Goal: Obtain resource: Download file/media

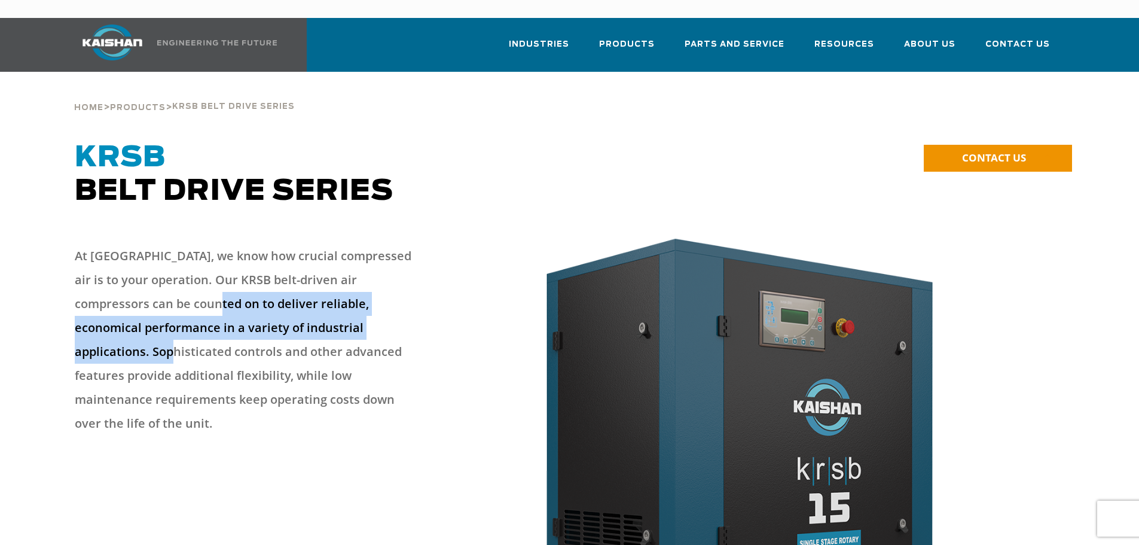
drag, startPoint x: 159, startPoint y: 280, endPoint x: 345, endPoint y: 307, distance: 187.8
click at [345, 307] on p "At [GEOGRAPHIC_DATA], we know how crucial compressed air is to your operation. …" at bounding box center [248, 339] width 347 height 191
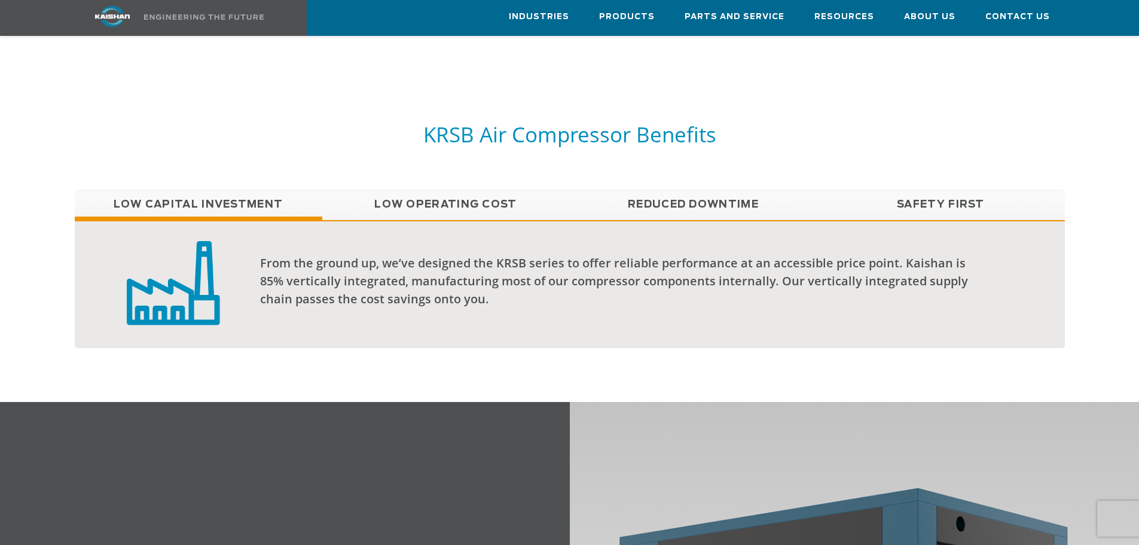
scroll to position [1016, 0]
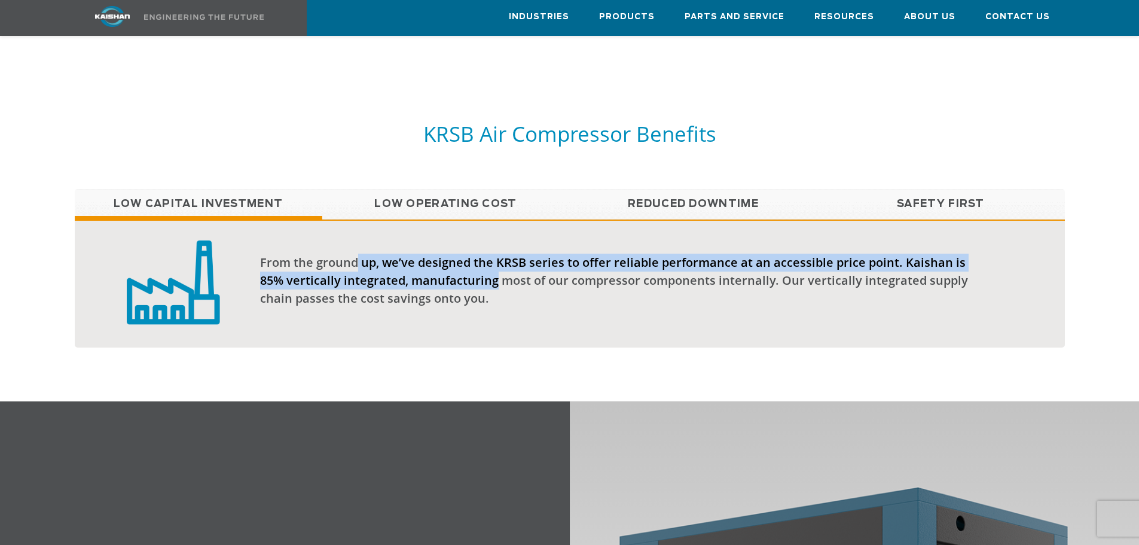
drag, startPoint x: 352, startPoint y: 244, endPoint x: 464, endPoint y: 271, distance: 115.4
click at [464, 271] on div "From the ground up, we’ve designed the KRSB series to offer reliable performanc…" at bounding box center [622, 280] width 724 height 54
click at [470, 189] on link "Low Operating Cost" at bounding box center [445, 204] width 247 height 30
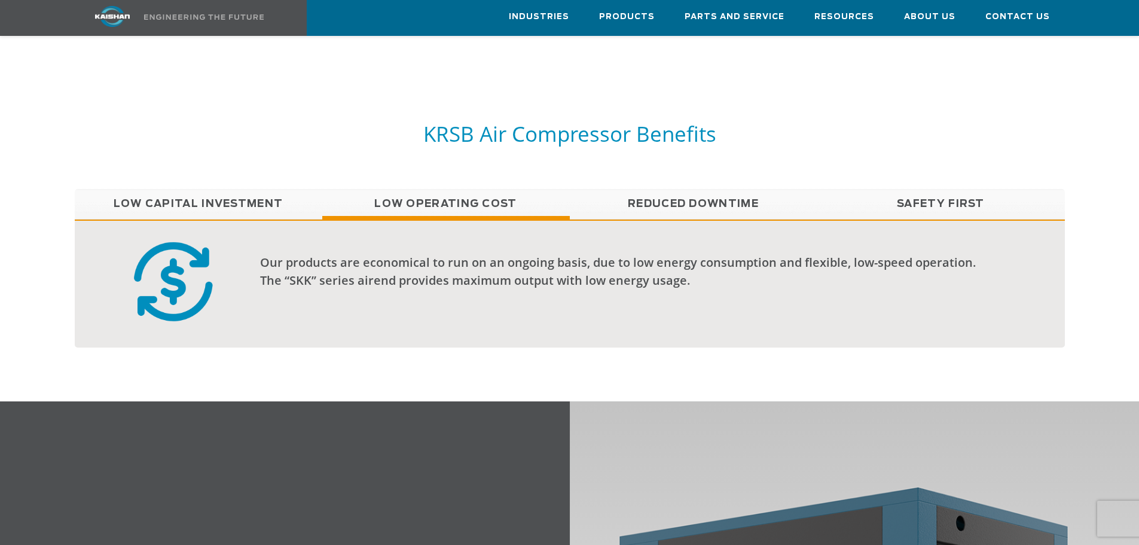
click at [688, 191] on link "Reduced Downtime" at bounding box center [693, 204] width 247 height 30
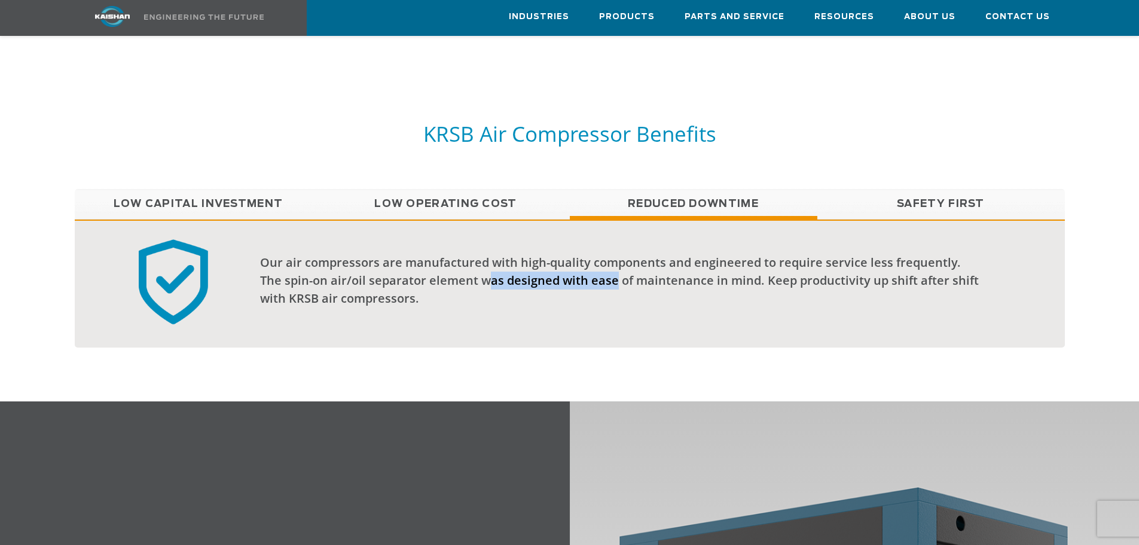
drag, startPoint x: 470, startPoint y: 261, endPoint x: 591, endPoint y: 261, distance: 120.7
click at [586, 261] on div "Our air compressors are manufactured with high-quality components and engineere…" at bounding box center [622, 280] width 724 height 54
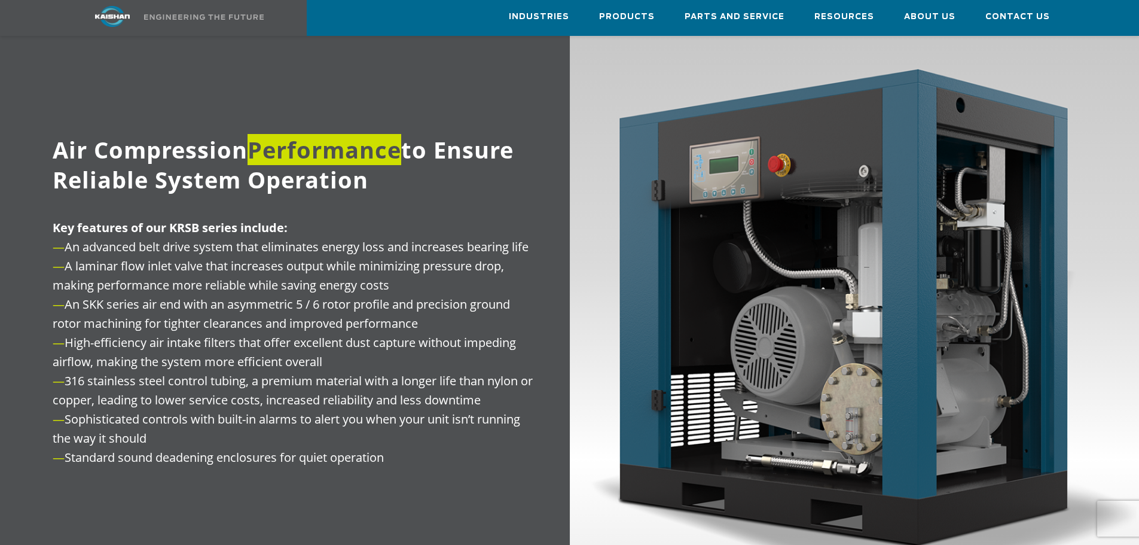
scroll to position [1435, 0]
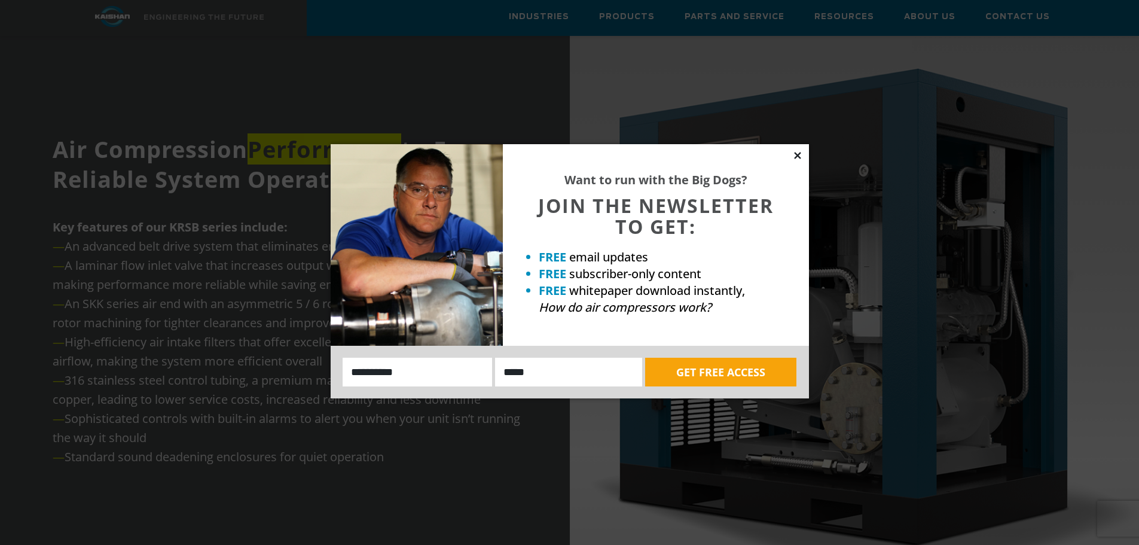
click at [800, 158] on icon at bounding box center [797, 155] width 7 height 7
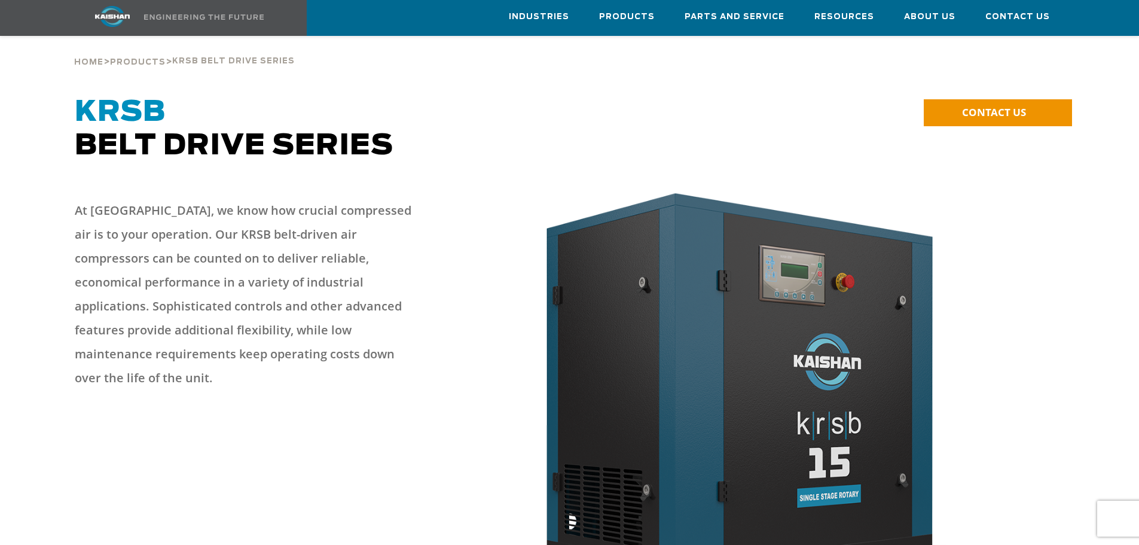
scroll to position [0, 0]
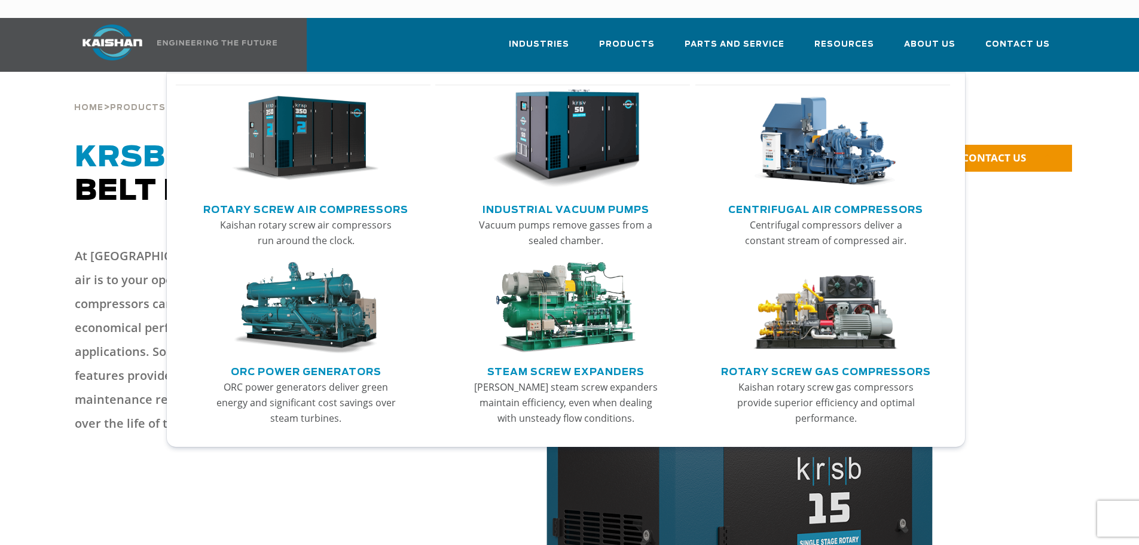
click at [347, 199] on link "Rotary Screw Air Compressors" at bounding box center [305, 208] width 205 height 18
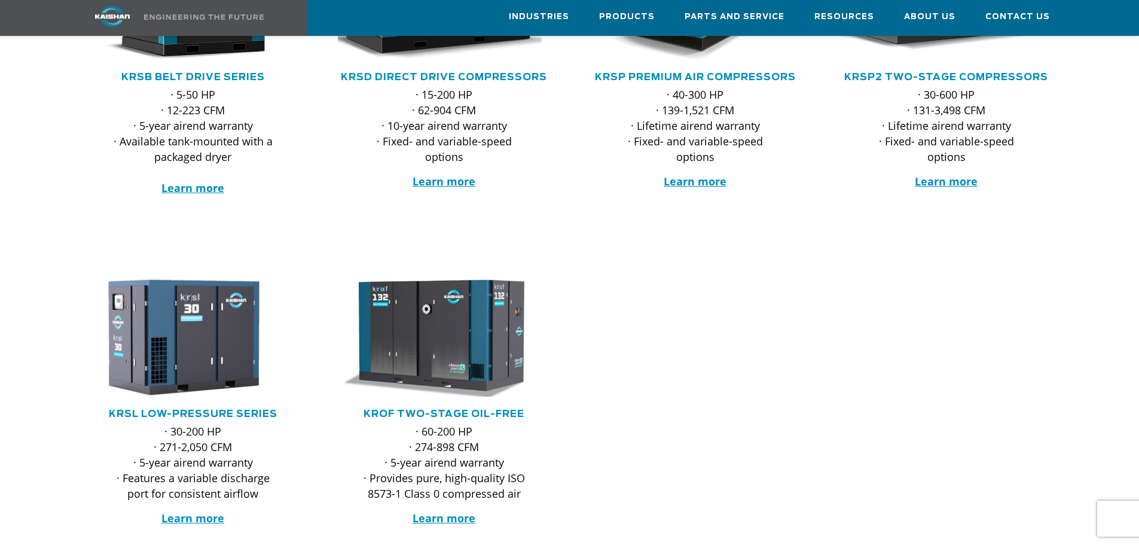
scroll to position [359, 0]
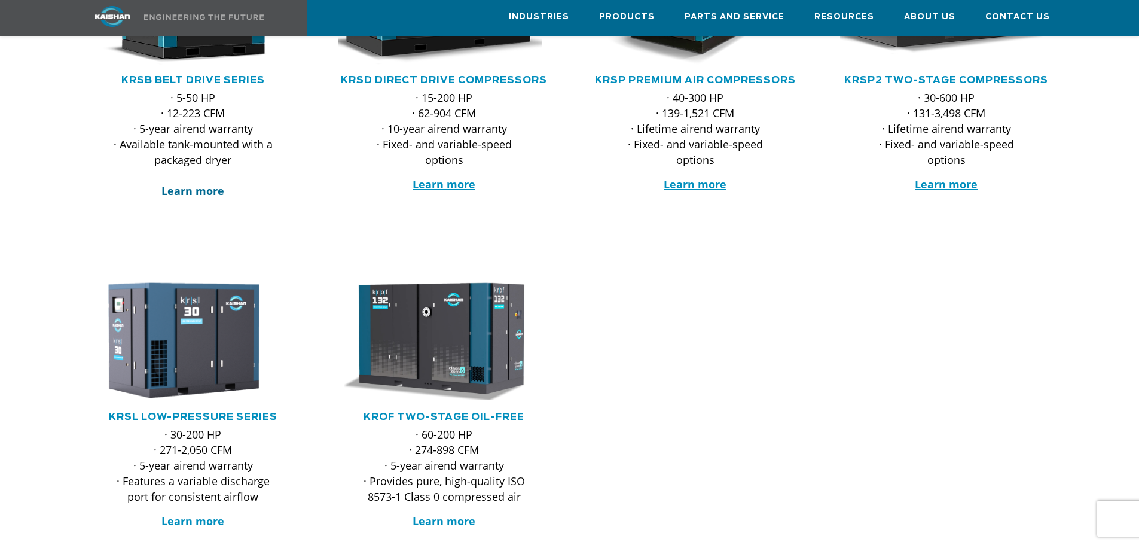
click at [201, 184] on strong "Learn more" at bounding box center [192, 191] width 63 height 14
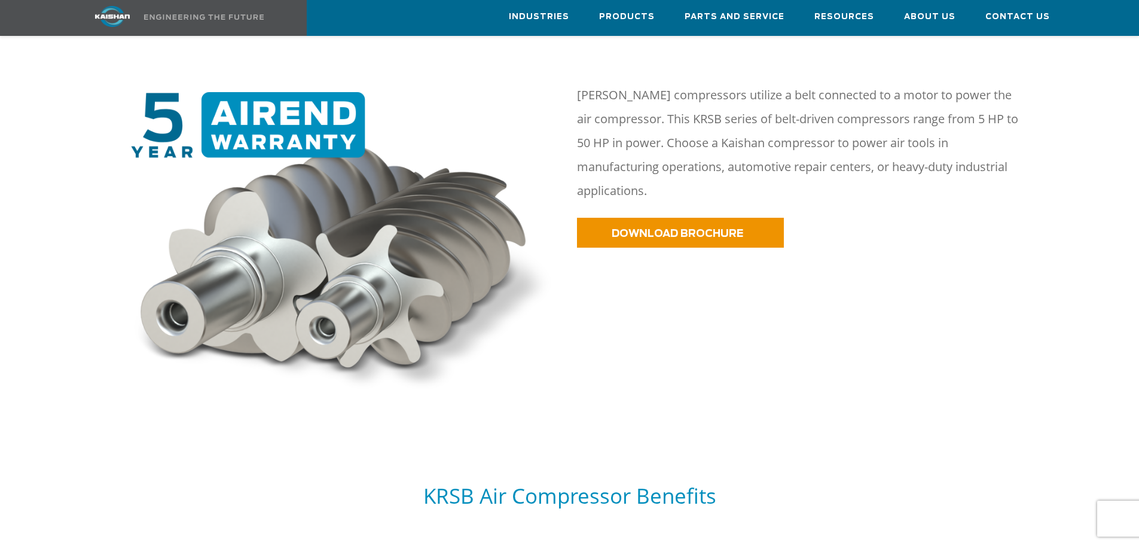
scroll to position [717, 0]
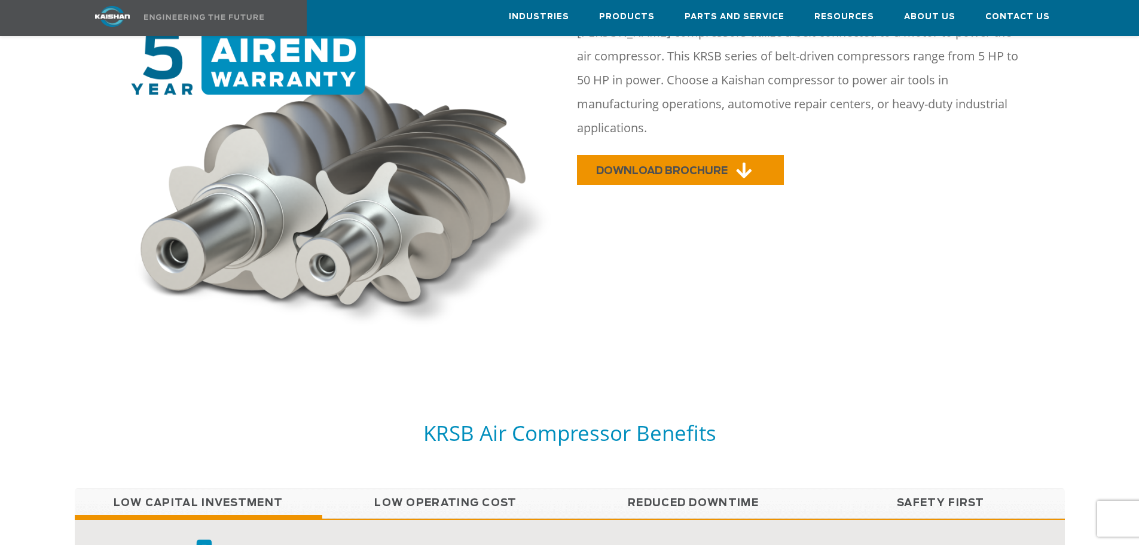
click at [685, 155] on link "DOWNLOAD BROCHURE" at bounding box center [680, 170] width 207 height 30
